Goal: Task Accomplishment & Management: Complete application form

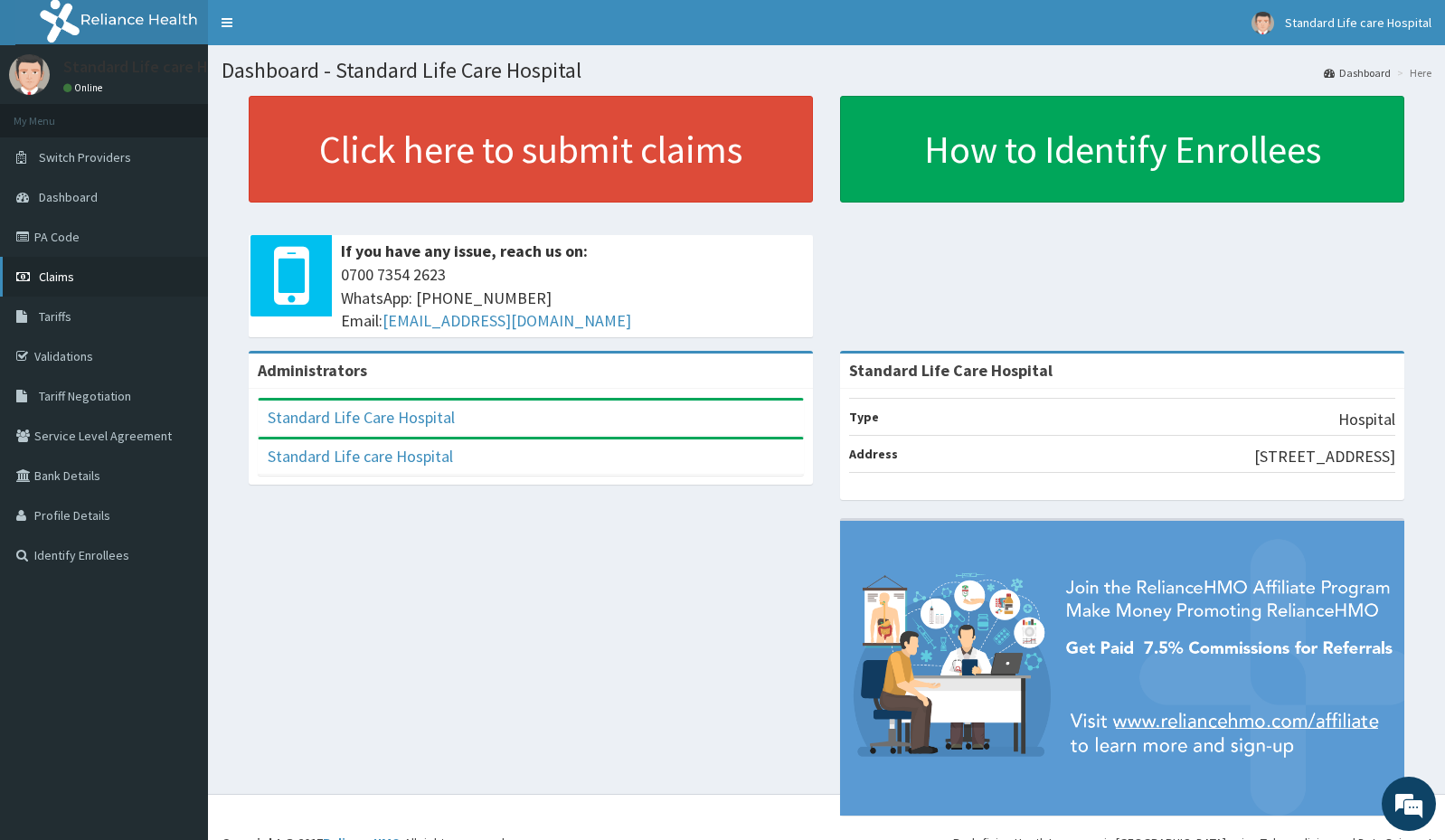
click at [69, 271] on span "Claims" at bounding box center [56, 277] width 35 height 16
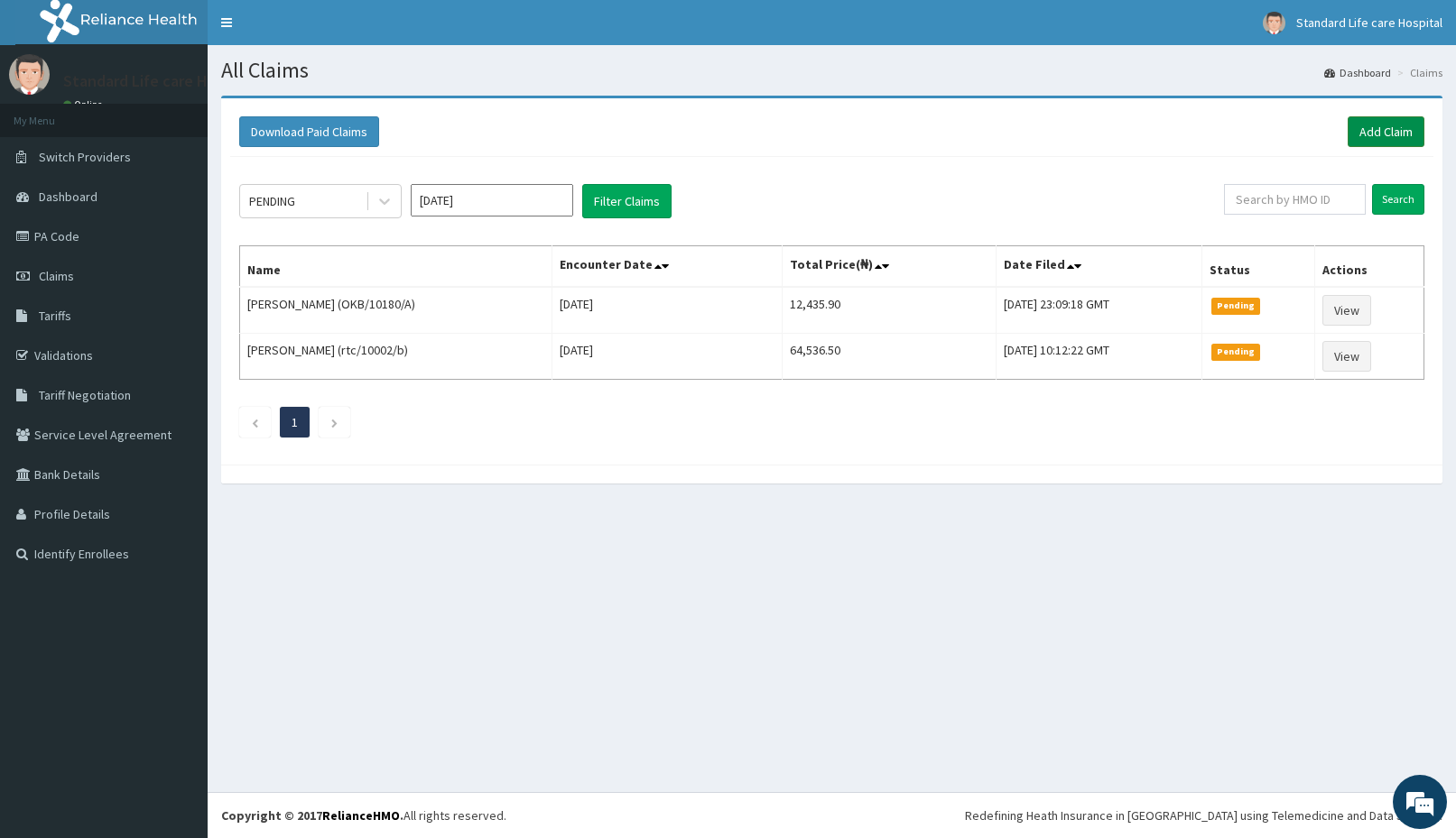
click at [1372, 136] on link "Add Claim" at bounding box center [1385, 132] width 77 height 31
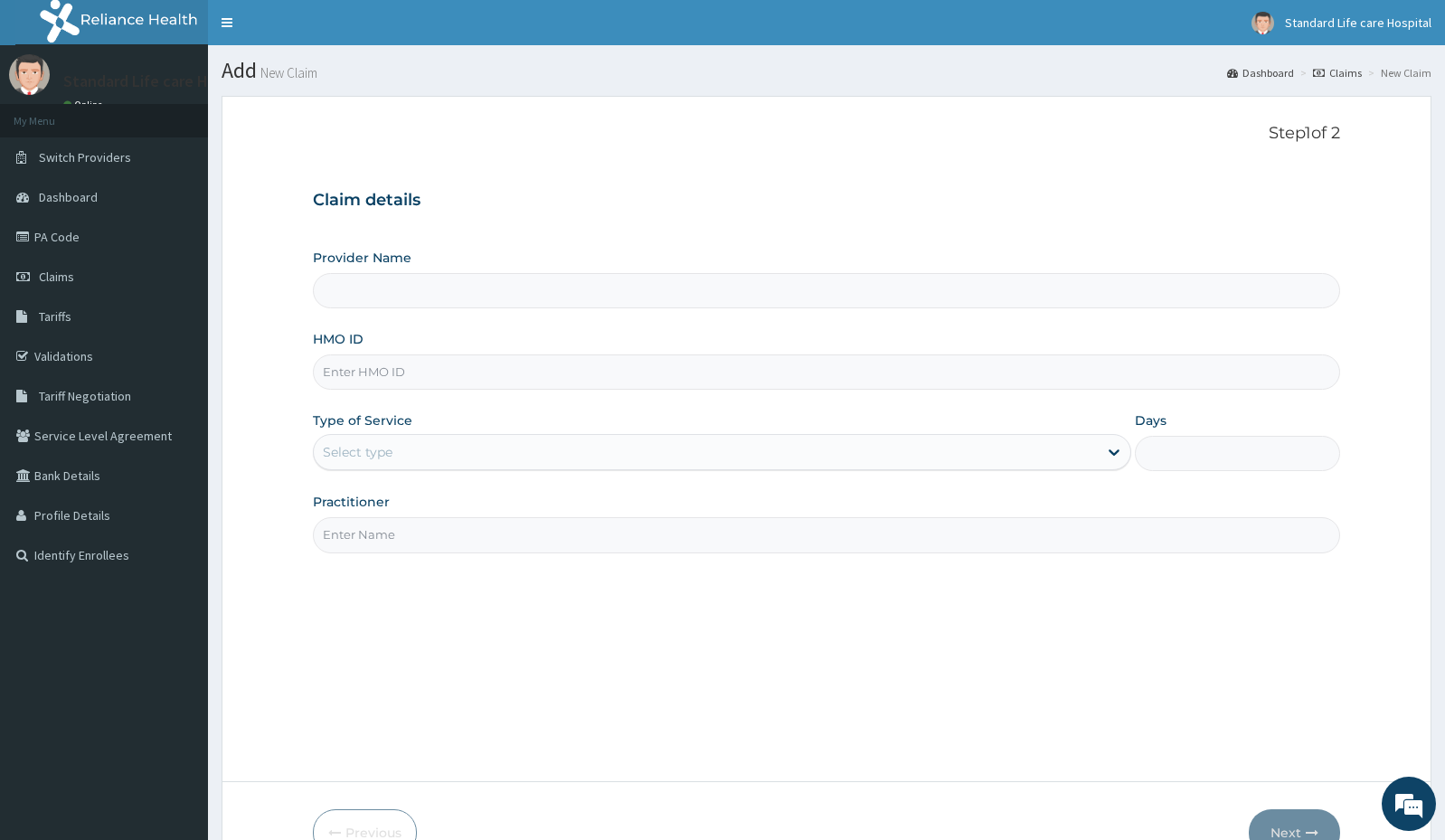
type input "Standard Life Care Hospital"
click at [491, 379] on input "HMO ID" at bounding box center [826, 371] width 1027 height 35
type input "SWG/10251/A"
click at [450, 452] on div "Select type" at bounding box center [706, 452] width 784 height 29
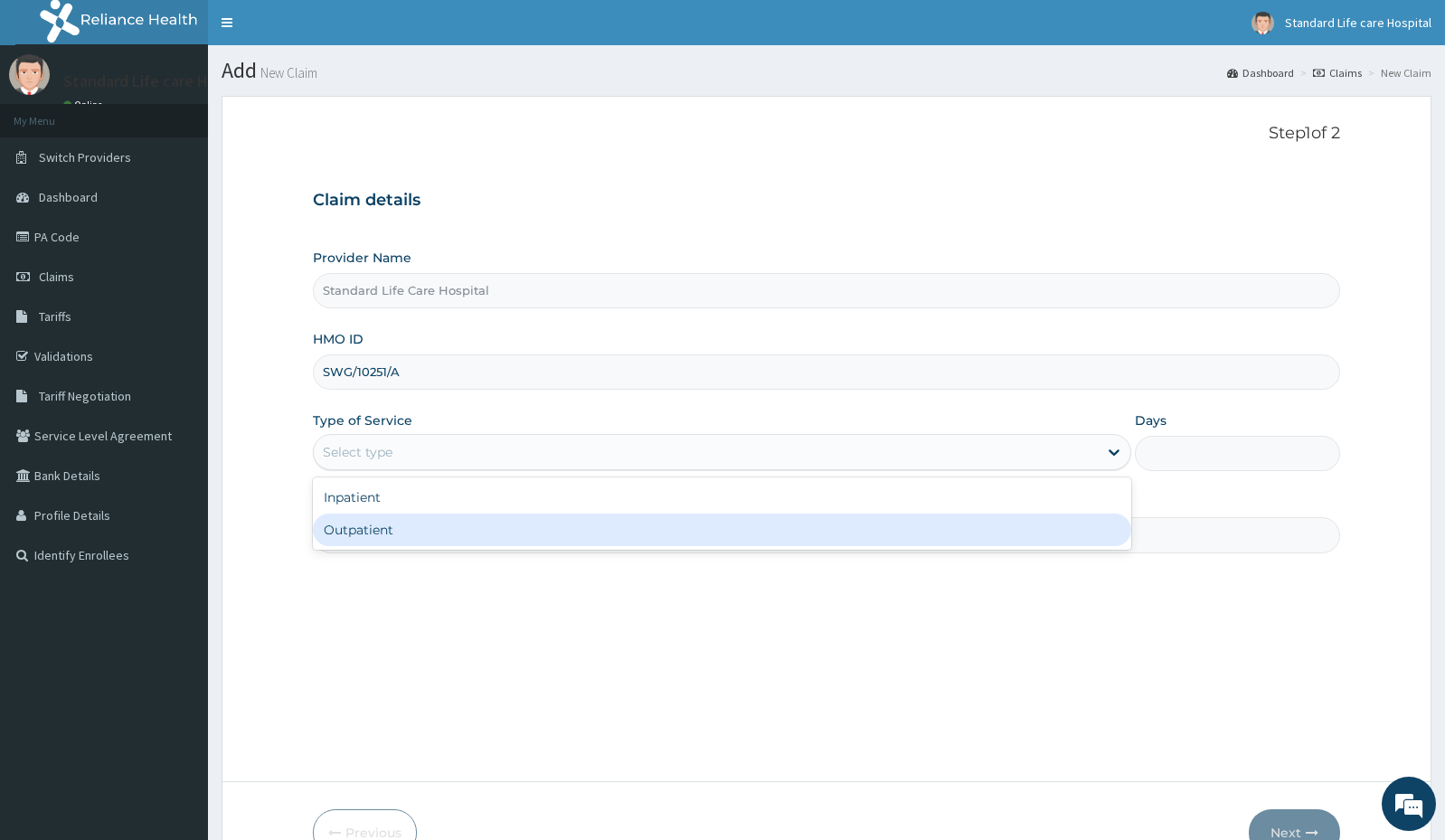
click at [445, 515] on div "Outpatient" at bounding box center [722, 530] width 818 height 33
type input "1"
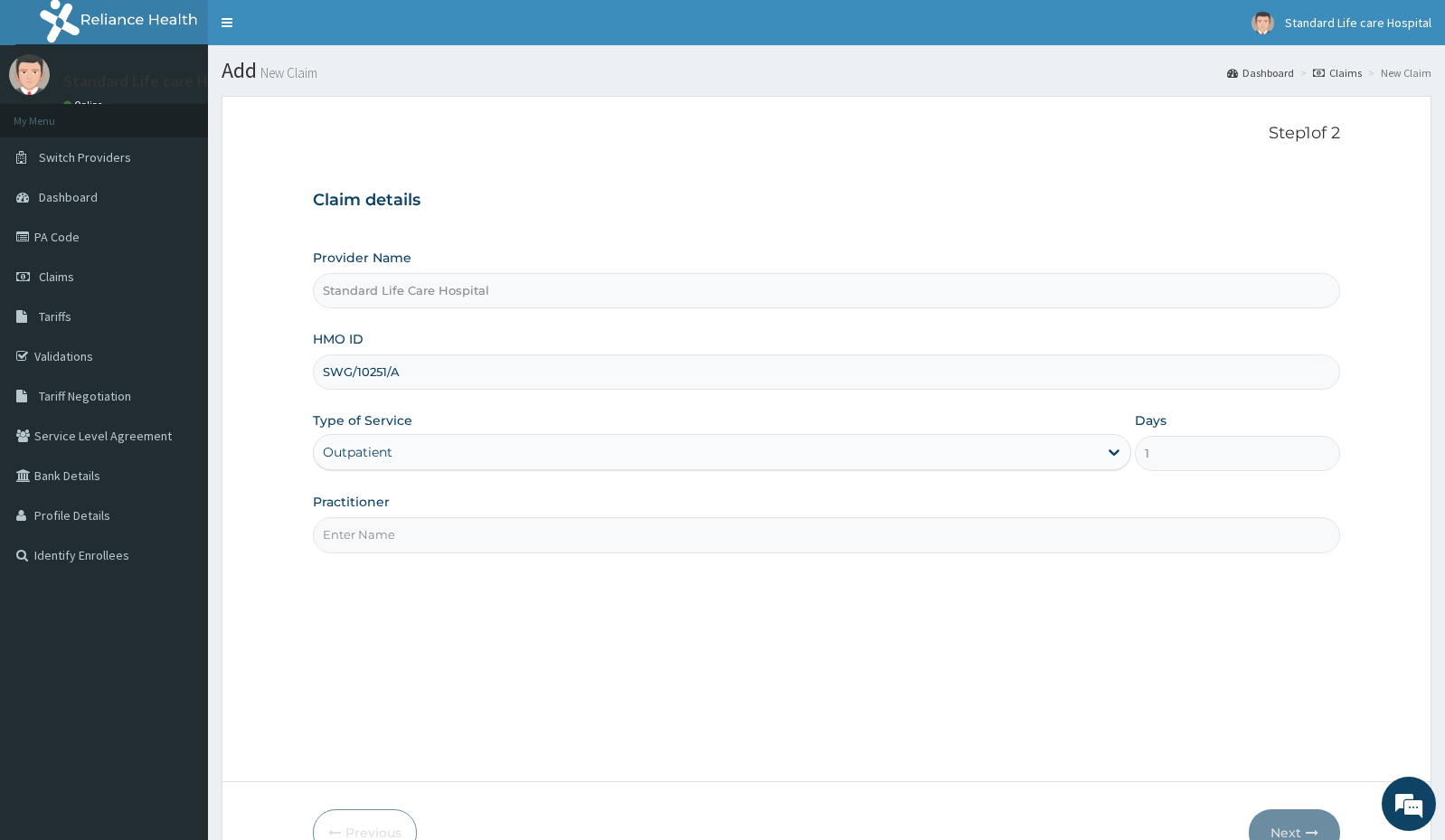
click at [441, 534] on input "Practitioner" at bounding box center [826, 534] width 1027 height 35
type input "Dr Korede"
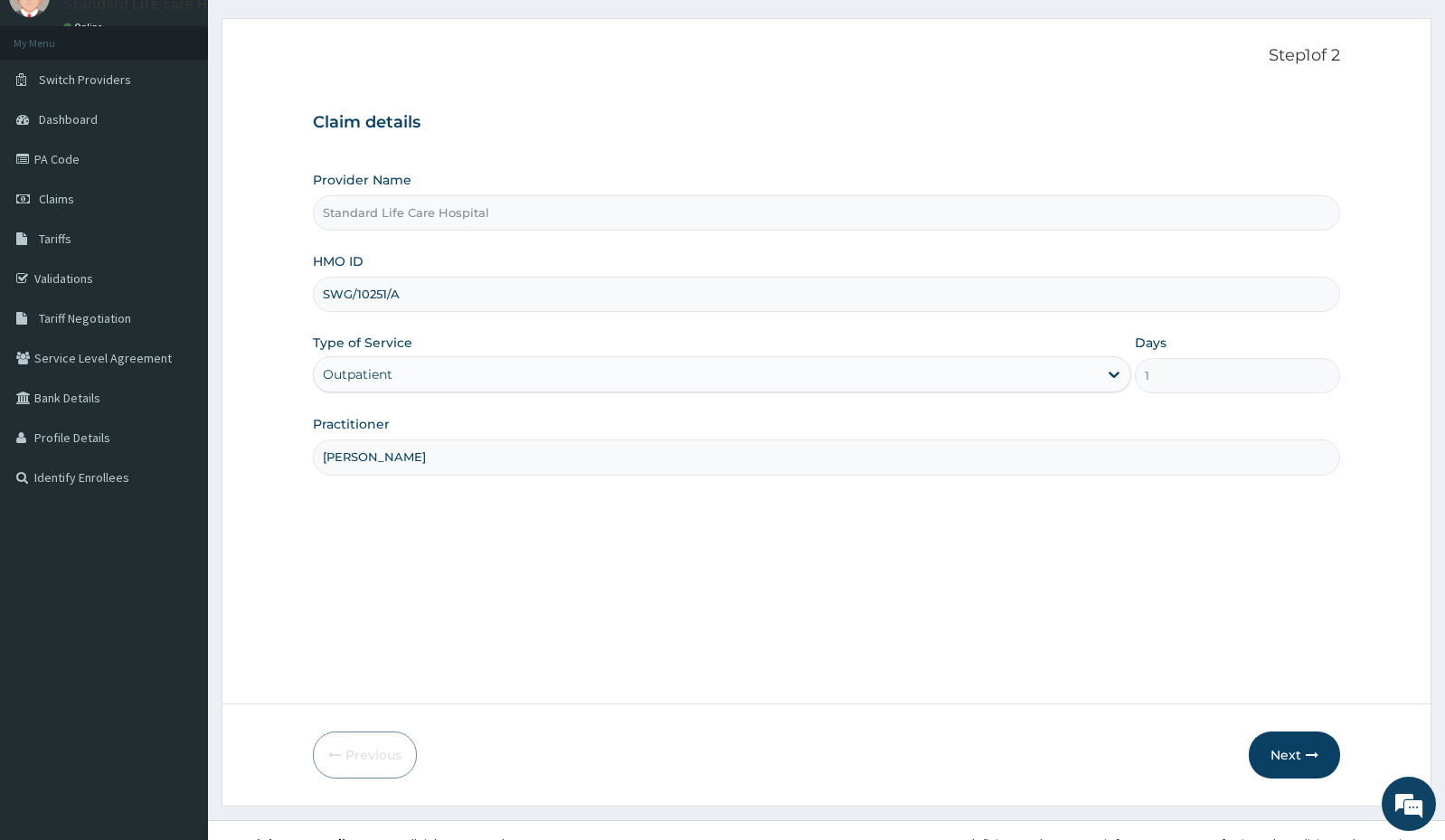
scroll to position [104, 0]
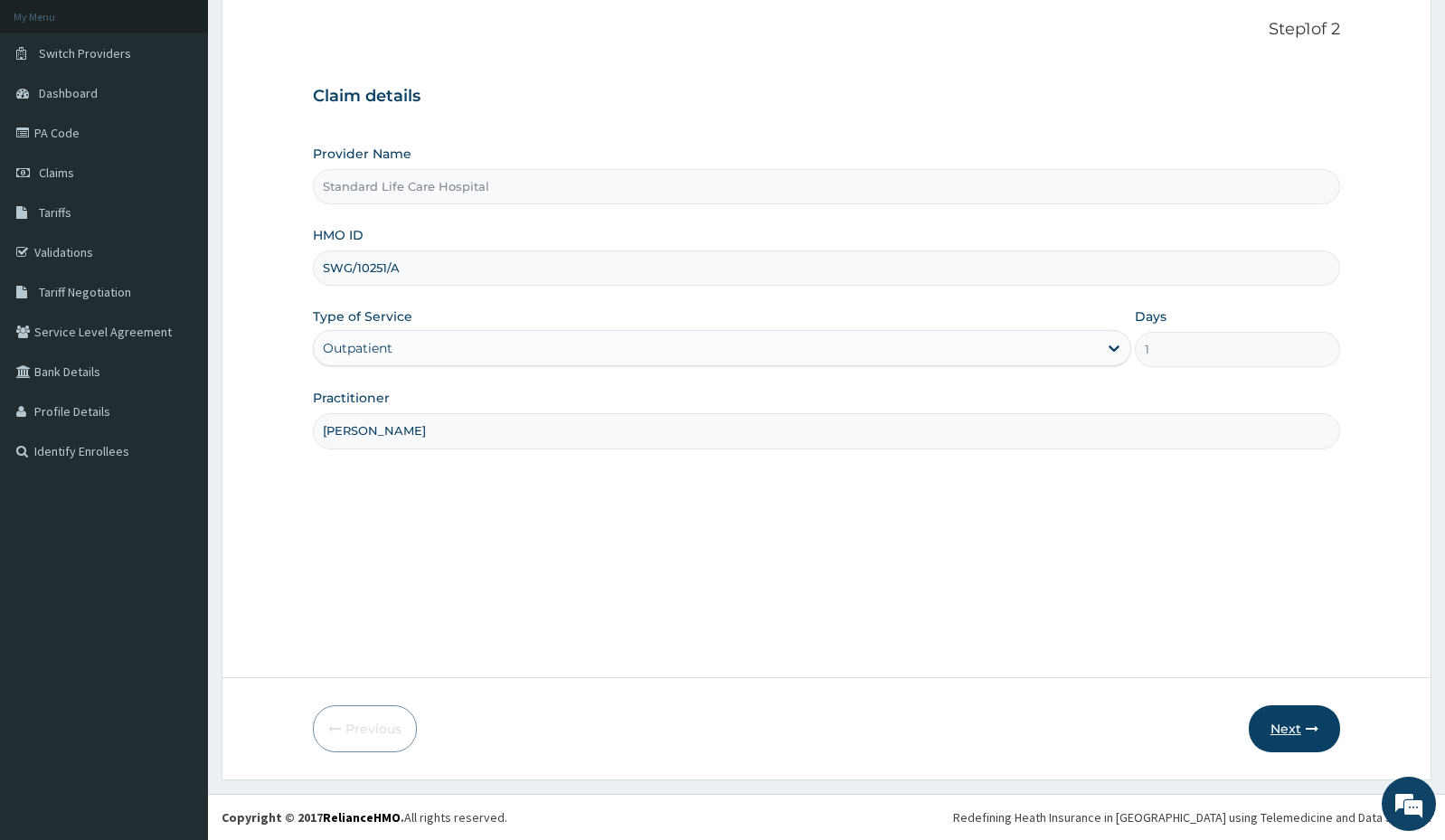
click at [1295, 733] on button "Next" at bounding box center [1294, 728] width 91 height 47
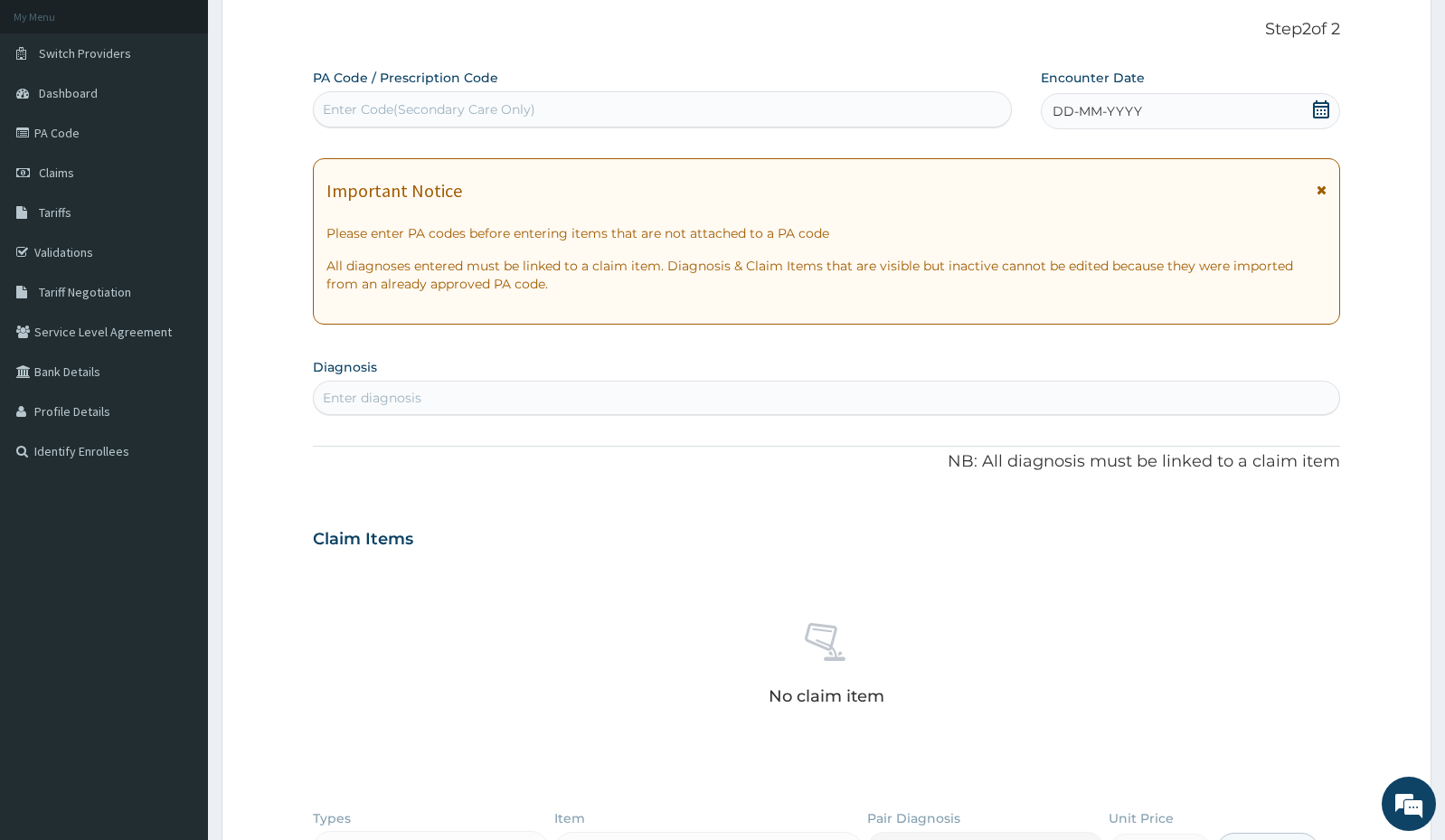
drag, startPoint x: 1328, startPoint y: 115, endPoint x: 1320, endPoint y: 103, distance: 14.3
click at [1328, 115] on icon at bounding box center [1321, 109] width 16 height 18
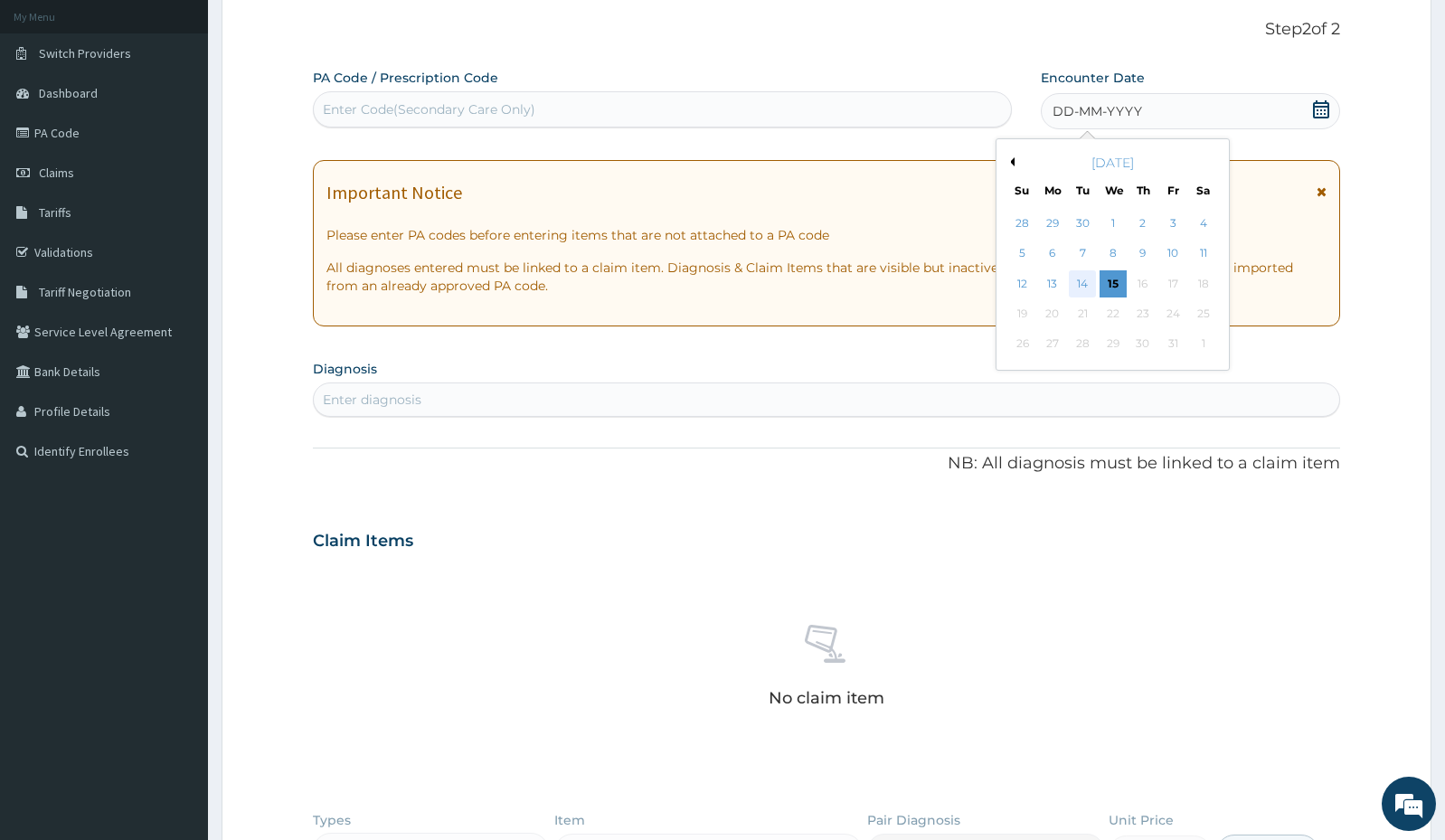
click at [1073, 284] on div "14" at bounding box center [1082, 283] width 27 height 27
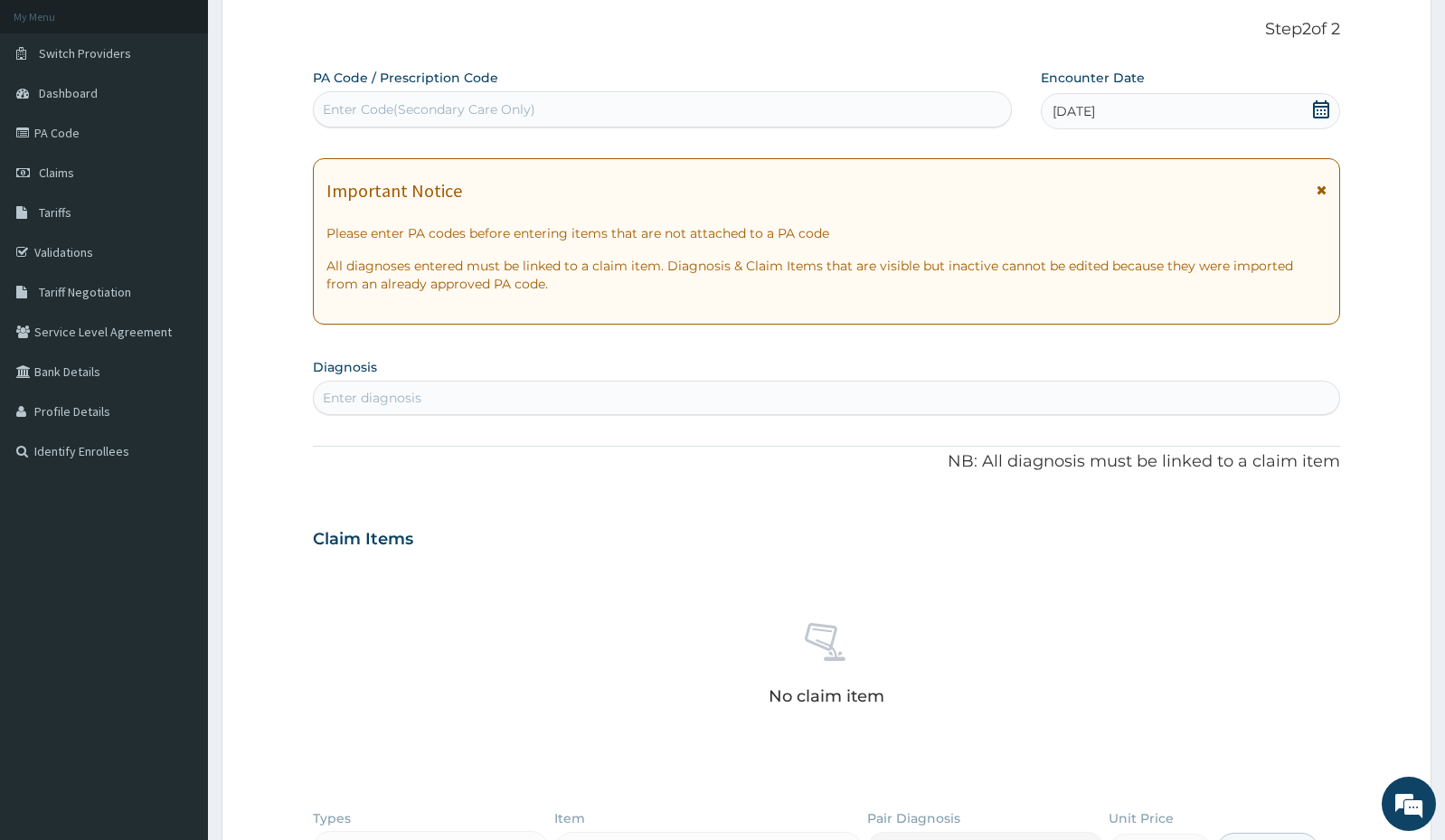
click at [753, 396] on div "Enter diagnosis" at bounding box center [827, 397] width 1026 height 29
